Goal: Information Seeking & Learning: Learn about a topic

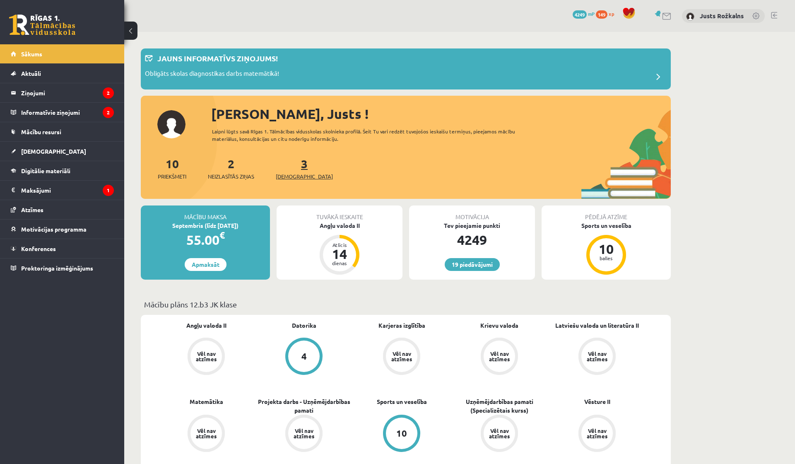
click at [288, 165] on link "3 Ieskaites" at bounding box center [304, 168] width 57 height 24
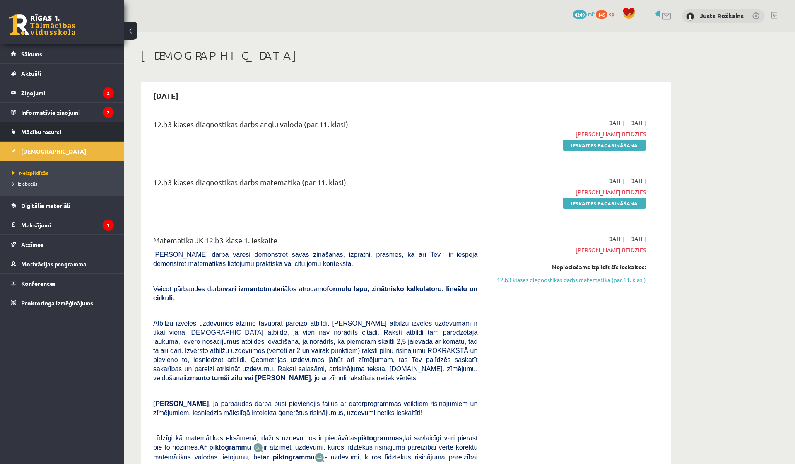
click at [70, 135] on link "Mācību resursi" at bounding box center [62, 131] width 103 height 19
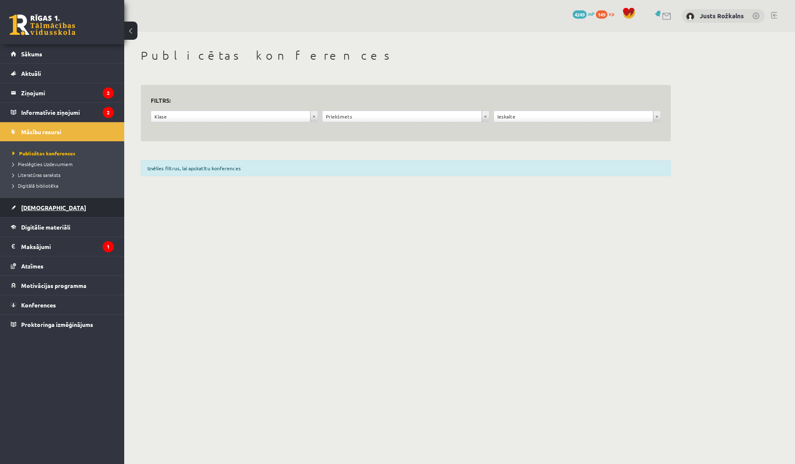
click at [68, 212] on link "[DEMOGRAPHIC_DATA]" at bounding box center [62, 207] width 103 height 19
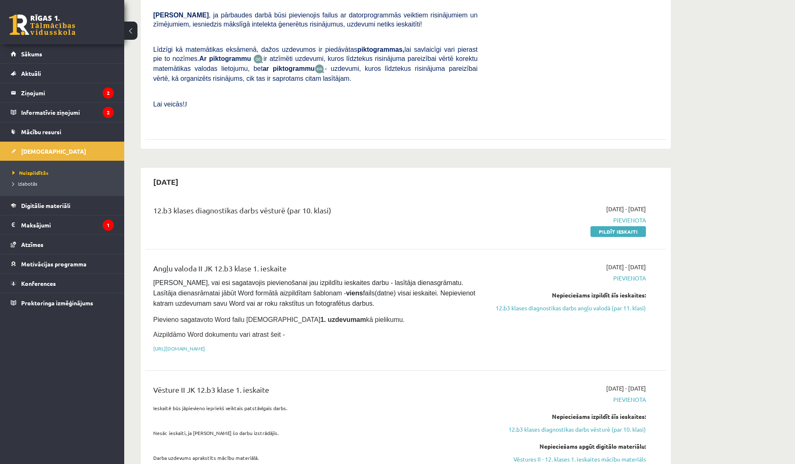
scroll to position [417, 0]
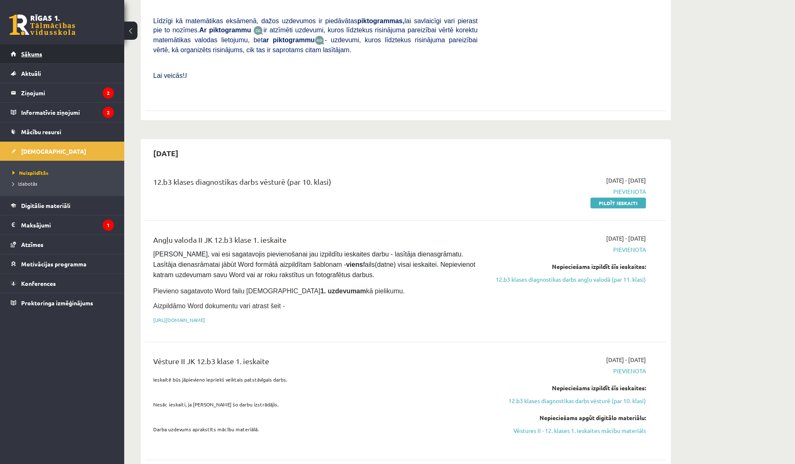
click at [76, 55] on link "Sākums" at bounding box center [62, 53] width 103 height 19
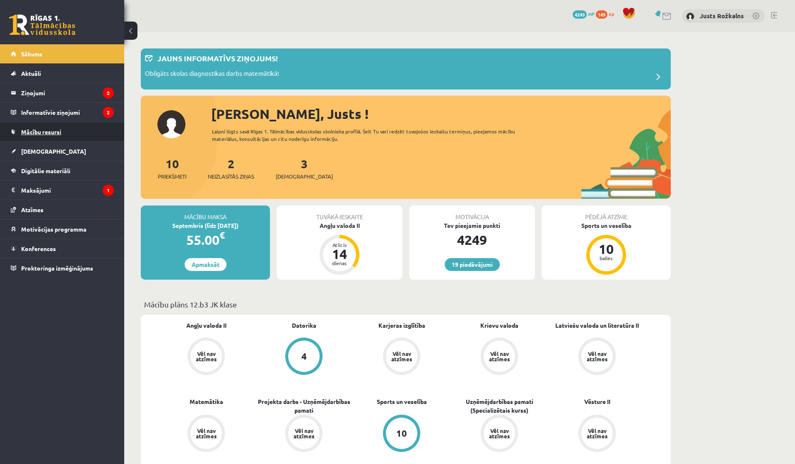
click at [68, 132] on link "Mācību resursi" at bounding box center [62, 131] width 103 height 19
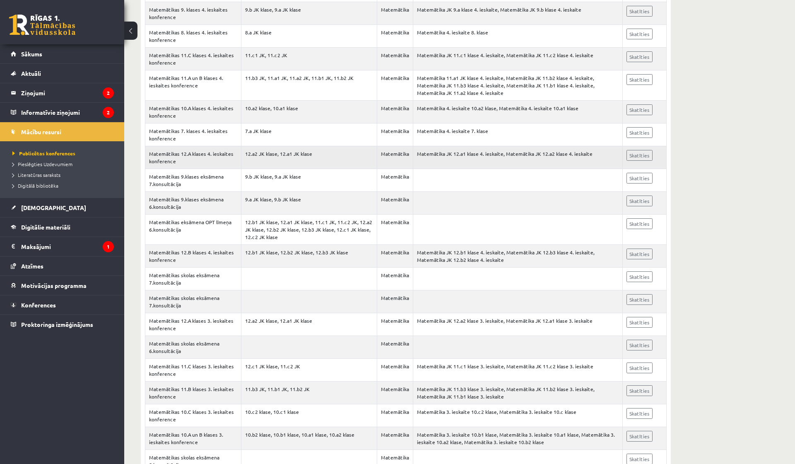
scroll to position [293, 0]
click at [94, 231] on link "Digitālie materiāli" at bounding box center [62, 226] width 103 height 19
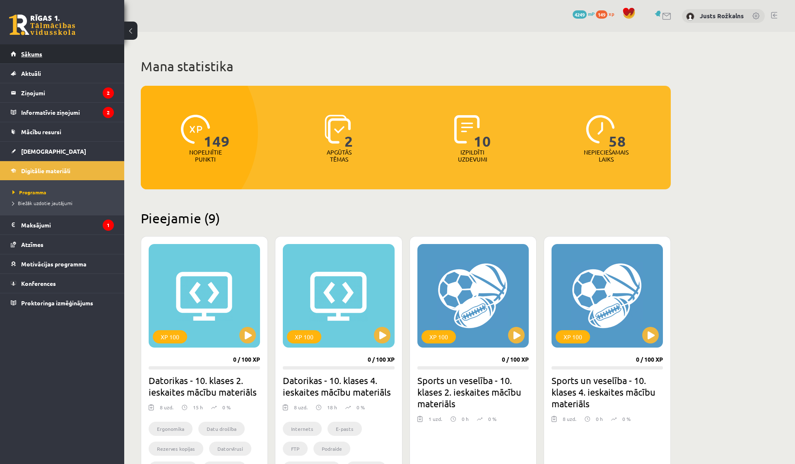
click at [76, 61] on link "Sākums" at bounding box center [62, 53] width 103 height 19
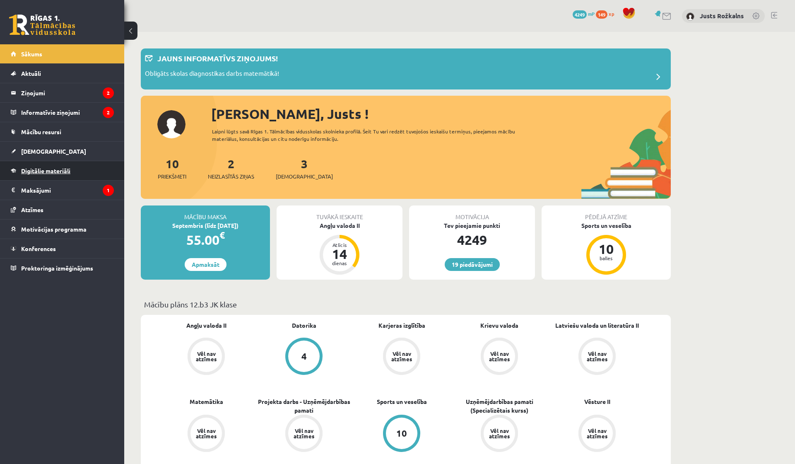
click at [76, 170] on link "Digitālie materiāli" at bounding box center [62, 170] width 103 height 19
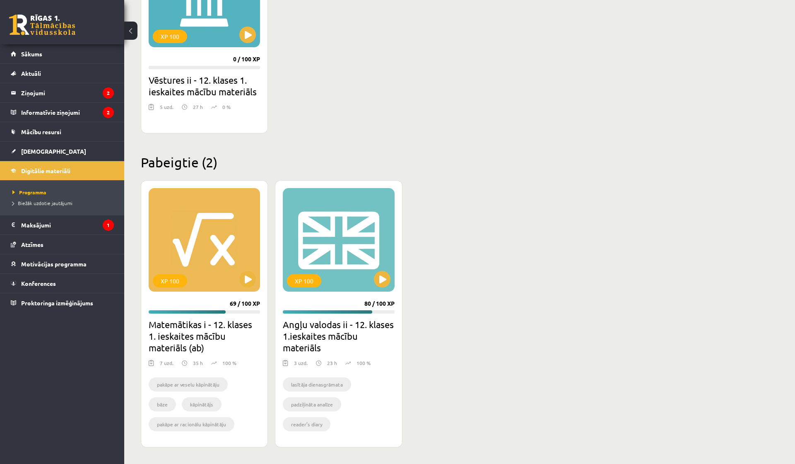
scroll to position [825, 0]
click at [247, 281] on button at bounding box center [247, 279] width 17 height 17
click at [197, 277] on div "XP 100" at bounding box center [204, 240] width 111 height 104
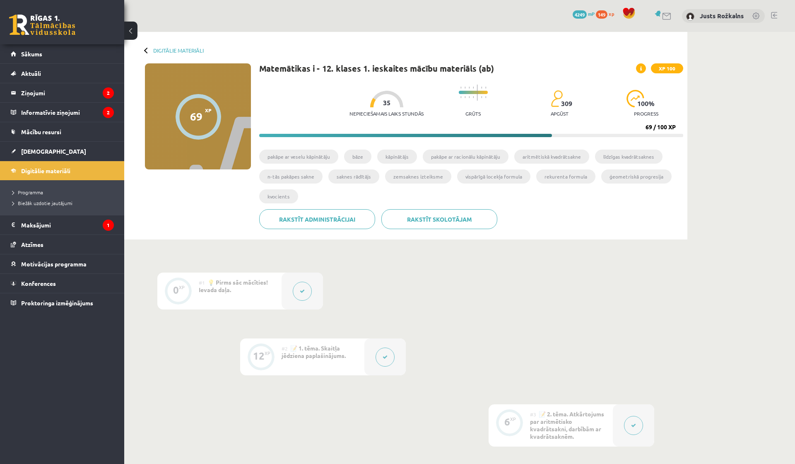
click at [302, 295] on button at bounding box center [302, 291] width 19 height 19
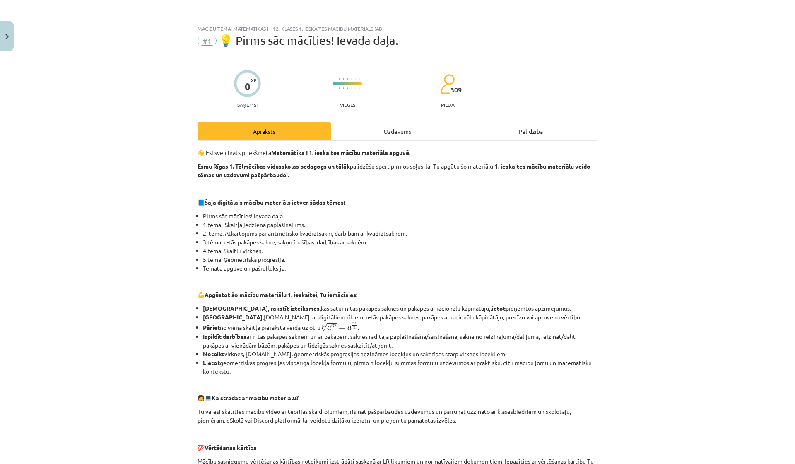
click at [511, 133] on div "Palīdzība" at bounding box center [530, 131] width 133 height 19
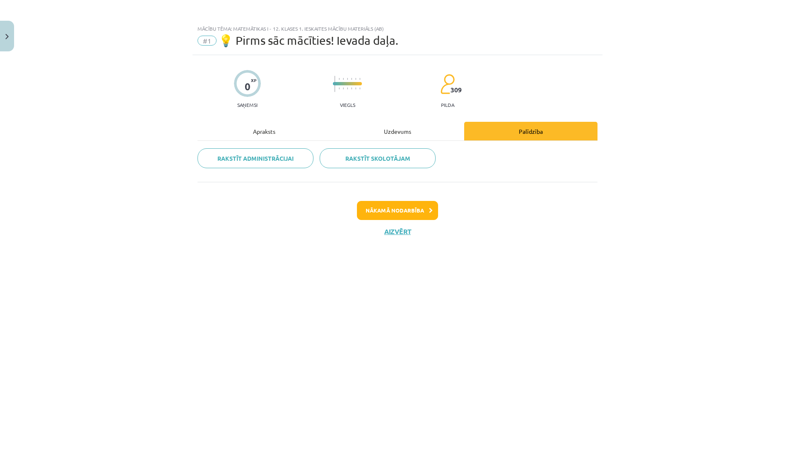
click at [401, 128] on div "Uzdevums" at bounding box center [397, 131] width 133 height 19
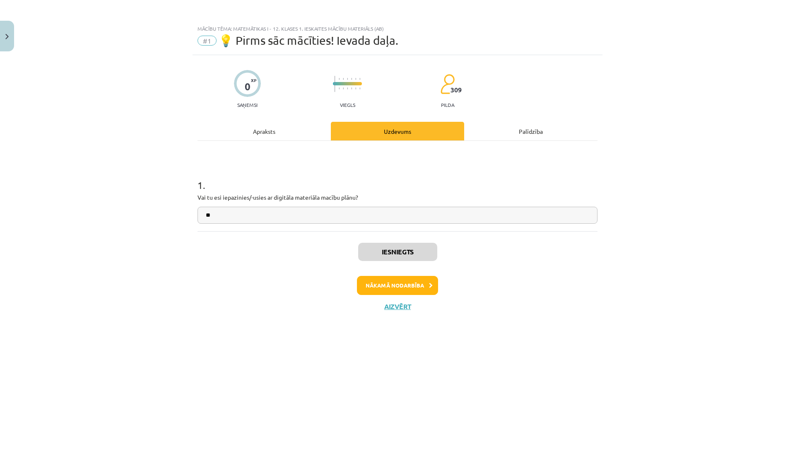
click at [301, 131] on div "Apraksts" at bounding box center [263, 131] width 133 height 19
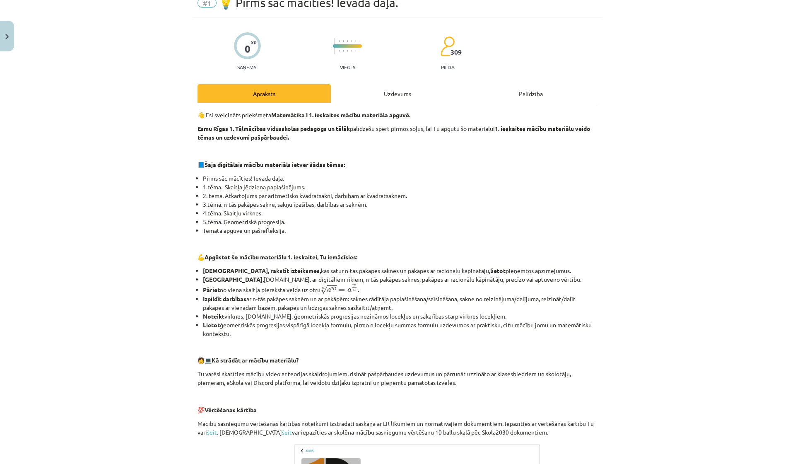
scroll to position [44, 0]
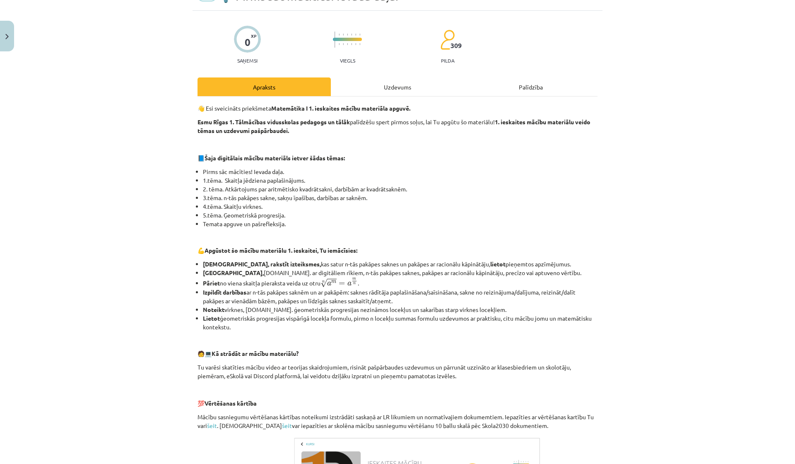
click at [721, 179] on div "Mācību tēma: Matemātikas i - 12. klases 1. ieskaites mācību materiāls (ab) #1 💡…" at bounding box center [397, 232] width 795 height 464
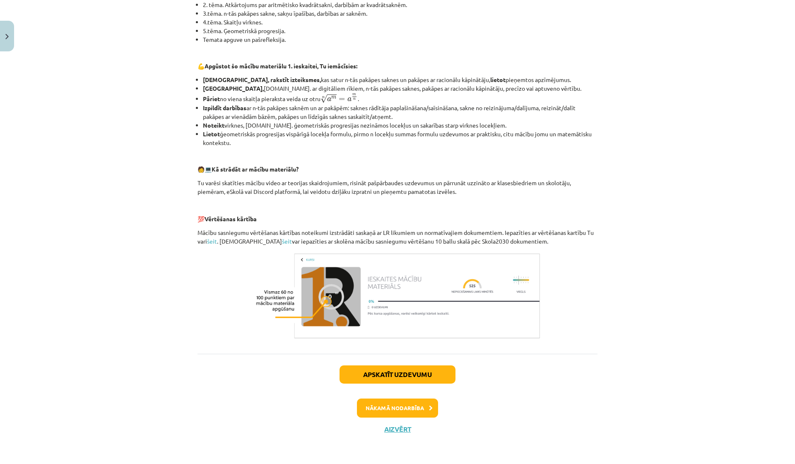
scroll to position [230, 0]
click at [416, 410] on button "Nākamā nodarbība" at bounding box center [397, 407] width 81 height 19
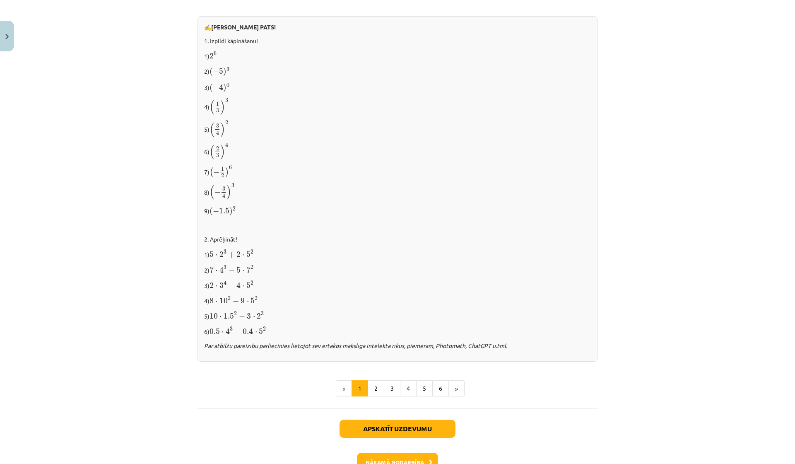
scroll to position [687, 0]
click at [414, 458] on button "Nākamā nodarbība" at bounding box center [397, 461] width 81 height 19
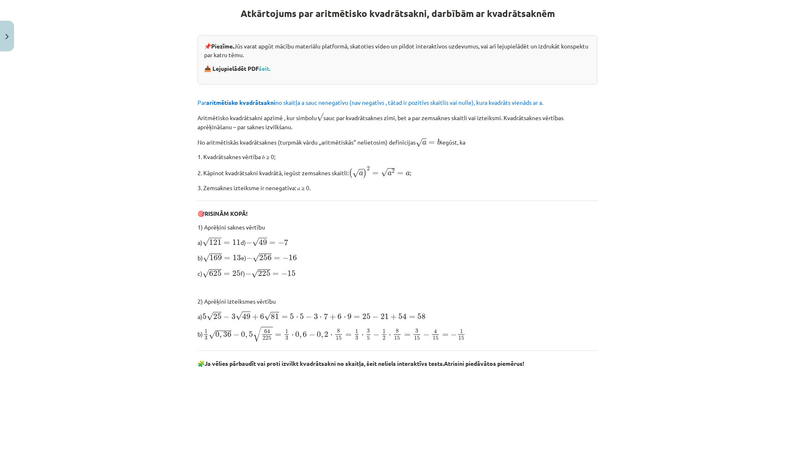
scroll to position [166, 0]
